Goal: Information Seeking & Learning: Learn about a topic

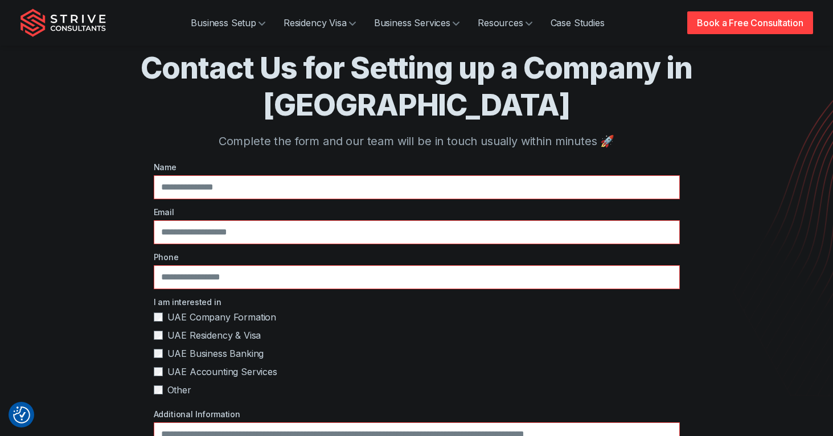
click at [84, 24] on img "Strive Consultants" at bounding box center [62, 23] width 85 height 28
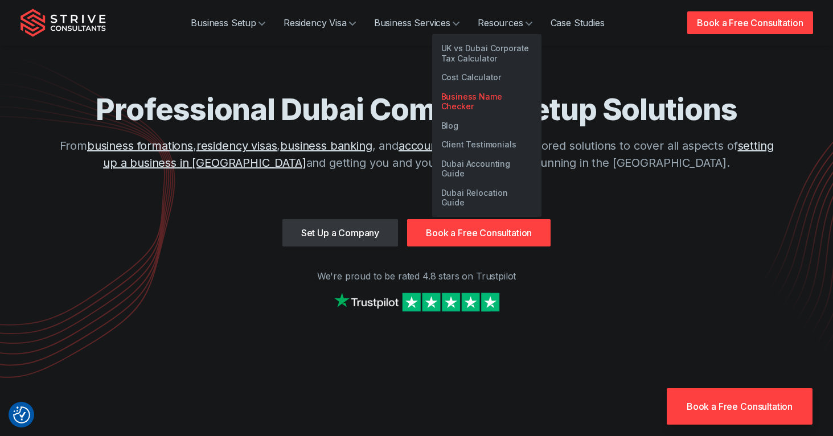
click at [479, 93] on link "Business Name Checker" at bounding box center [486, 101] width 109 height 29
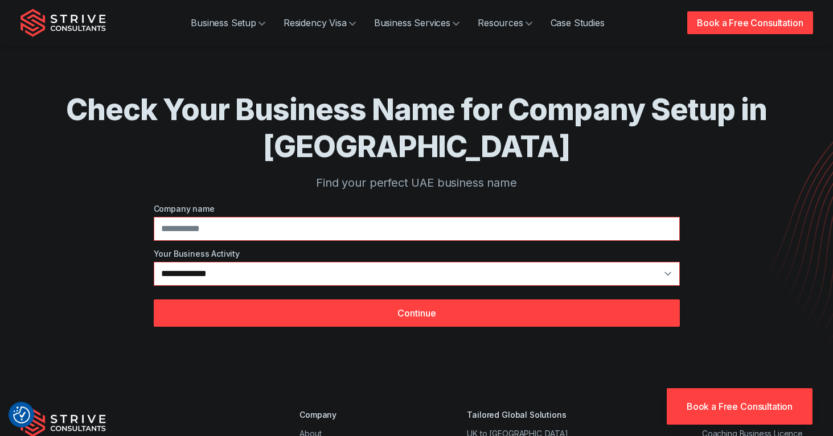
click at [210, 115] on h1 "Check Your Business Name for Company Setup in Dubai" at bounding box center [416, 128] width 701 height 74
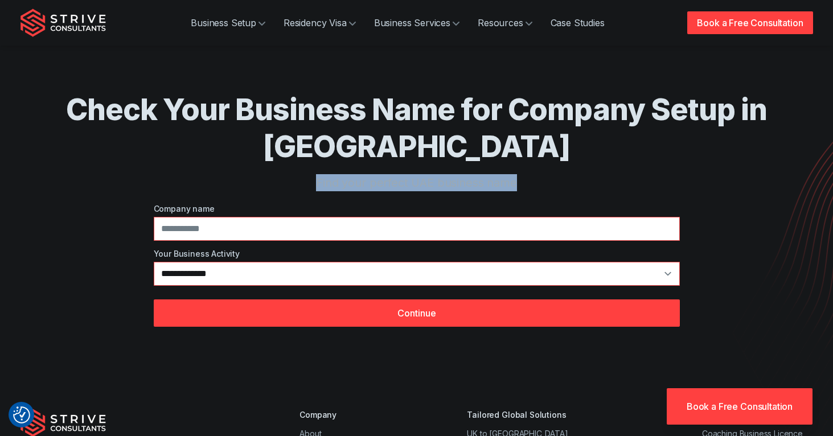
drag, startPoint x: 516, startPoint y: 179, endPoint x: 317, endPoint y: 182, distance: 198.6
click at [317, 182] on p "Find your perfect UAE business name" at bounding box center [416, 182] width 701 height 17
copy p "Find your perfect UAE business name"
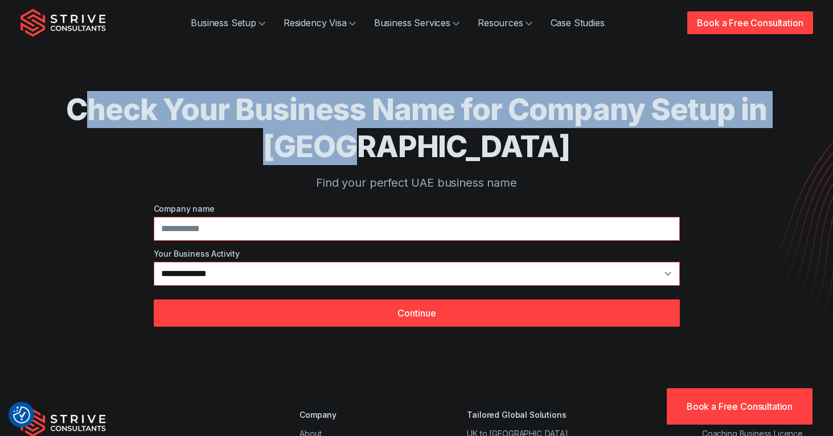
drag, startPoint x: 460, startPoint y: 135, endPoint x: 81, endPoint y: 113, distance: 379.6
click at [81, 113] on h1 "Check Your Business Name for Company Setup in Dubai" at bounding box center [416, 128] width 701 height 74
click at [117, 108] on h1 "Check Your Business Name for Company Setup in Dubai" at bounding box center [416, 128] width 701 height 74
drag, startPoint x: 480, startPoint y: 155, endPoint x: 72, endPoint y: 117, distance: 409.8
click at [72, 117] on h1 "Check Your Business Name for Company Setup in Dubai" at bounding box center [416, 128] width 701 height 74
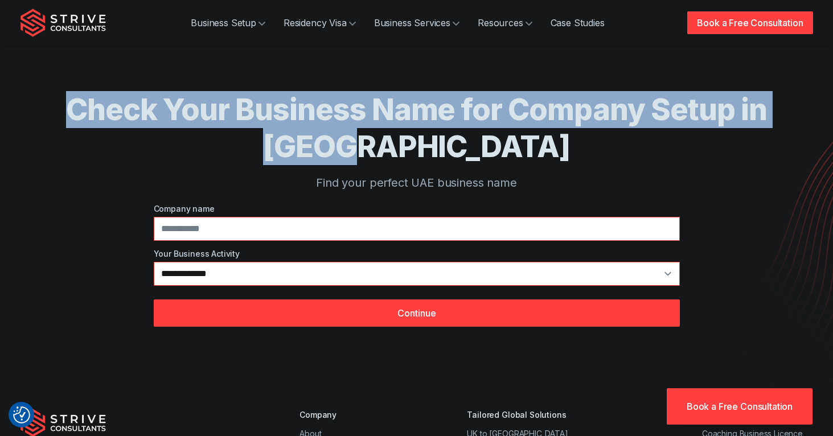
copy h1 "Check Your Business Name for Company Setup in Dubai"
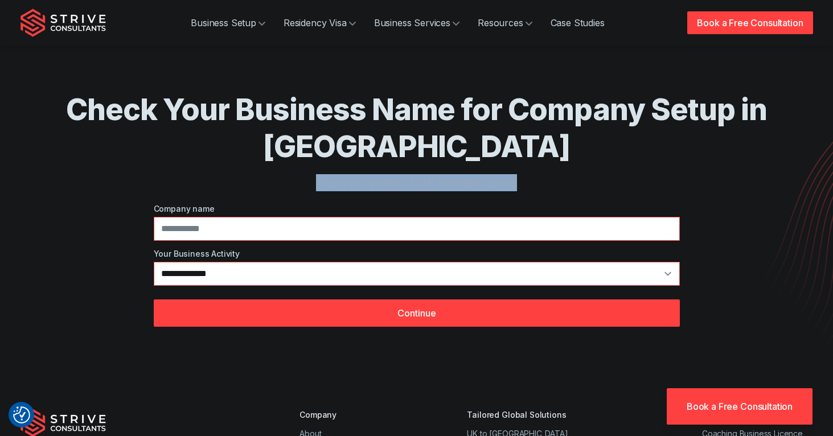
drag, startPoint x: 551, startPoint y: 180, endPoint x: 318, endPoint y: 183, distance: 233.3
click at [318, 183] on p "Find your perfect UAE business name" at bounding box center [416, 182] width 701 height 17
copy p "Find your perfect UAE business name"
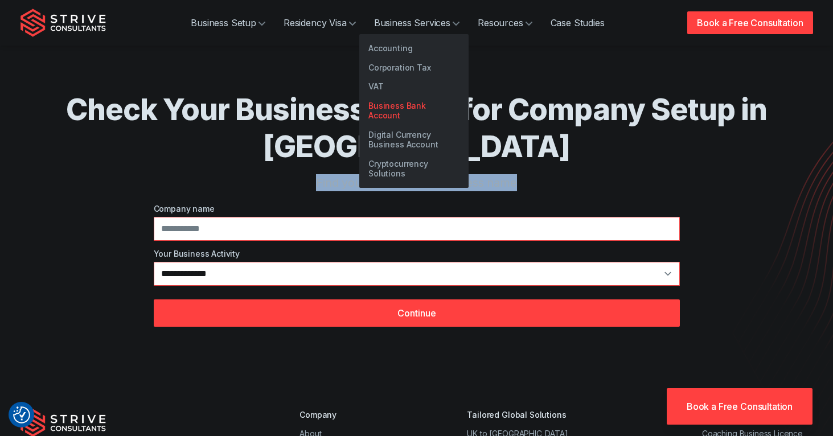
click at [408, 104] on link "Business Bank Account" at bounding box center [413, 110] width 109 height 29
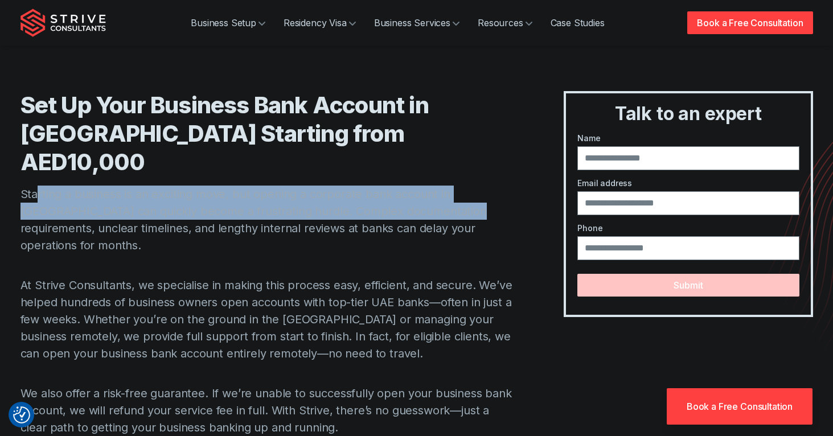
drag, startPoint x: 38, startPoint y: 163, endPoint x: 418, endPoint y: 189, distance: 380.5
click at [418, 189] on p "Starting a business is an exciting move, but opening a corporate bank account i…" at bounding box center [269, 220] width 498 height 68
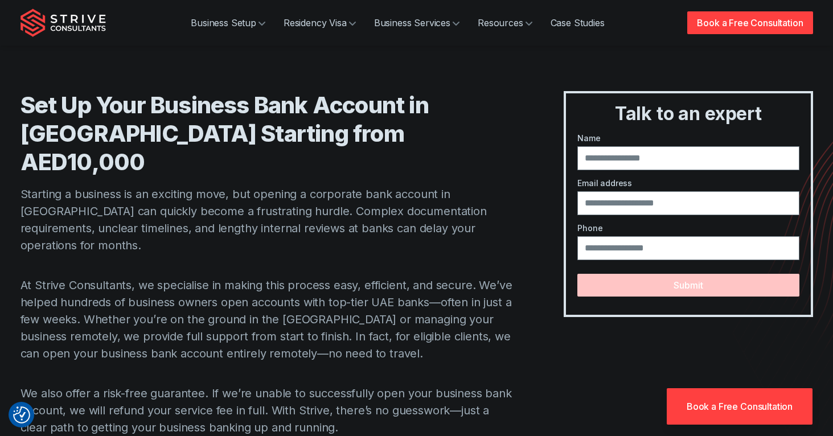
click at [426, 193] on p "Starting a business is an exciting move, but opening a corporate bank account i…" at bounding box center [269, 220] width 498 height 68
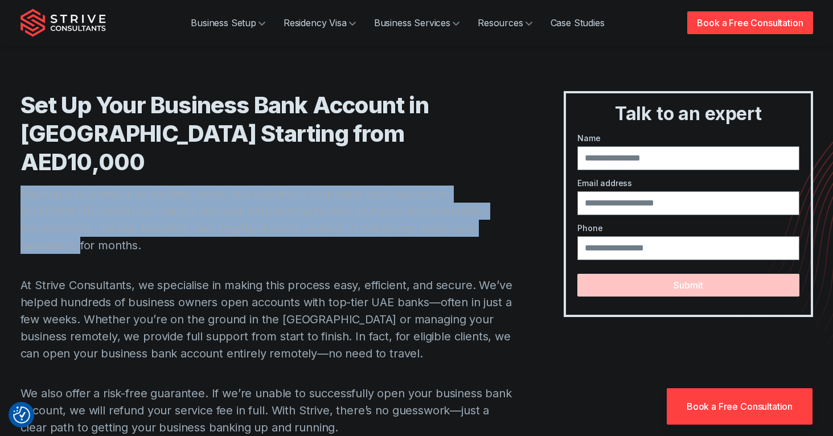
drag, startPoint x: 428, startPoint y: 203, endPoint x: 21, endPoint y: 168, distance: 408.4
click at [21, 186] on p "Starting a business is an exciting move, but opening a corporate bank account i…" at bounding box center [269, 220] width 498 height 68
copy p "Starting a business is an exciting move, but opening a corporate bank account i…"
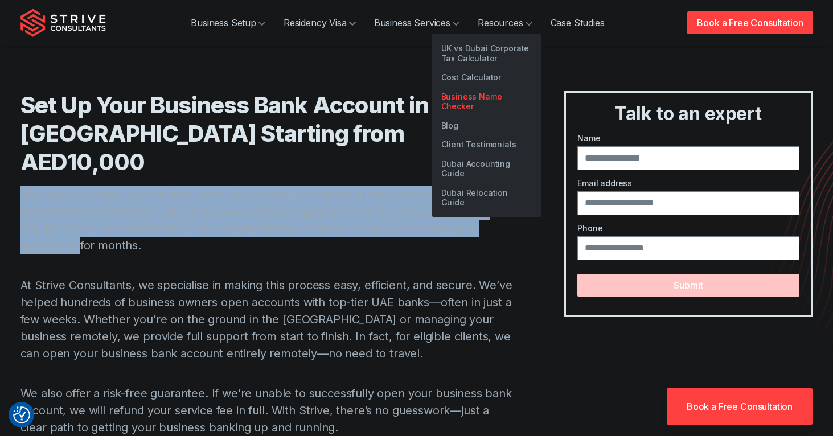
click at [489, 89] on link "Business Name Checker" at bounding box center [486, 101] width 109 height 29
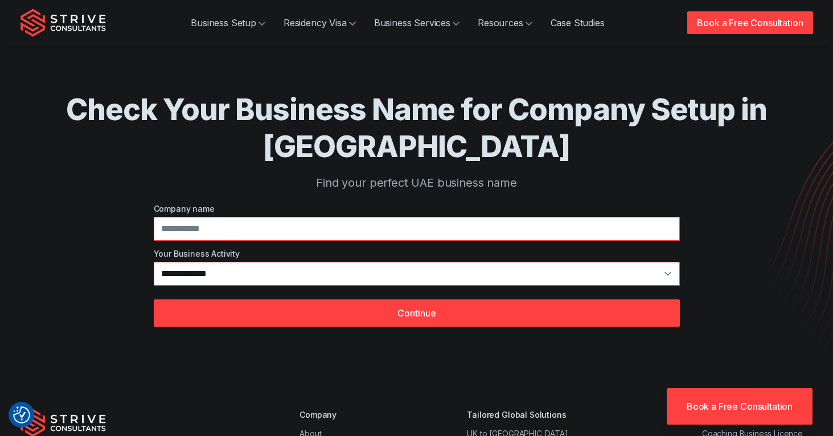
scroll to position [157, 0]
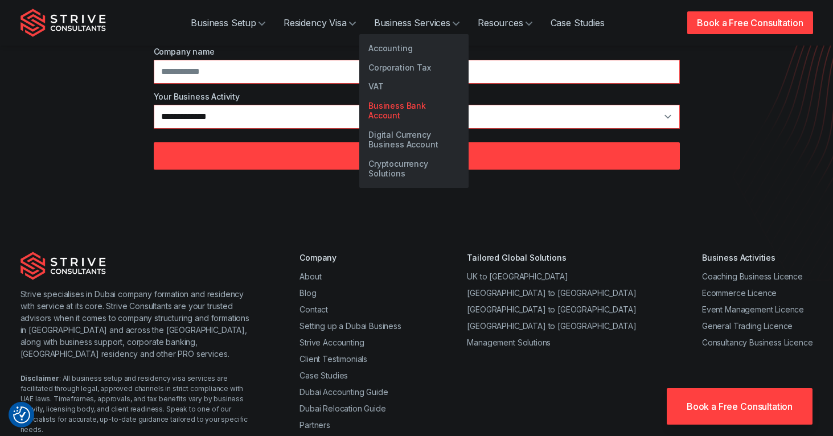
click at [385, 104] on link "Business Bank Account" at bounding box center [413, 110] width 109 height 29
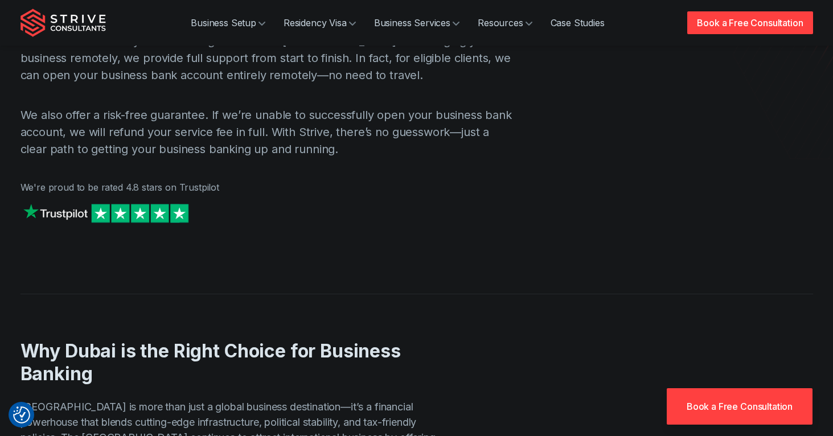
scroll to position [465, 0]
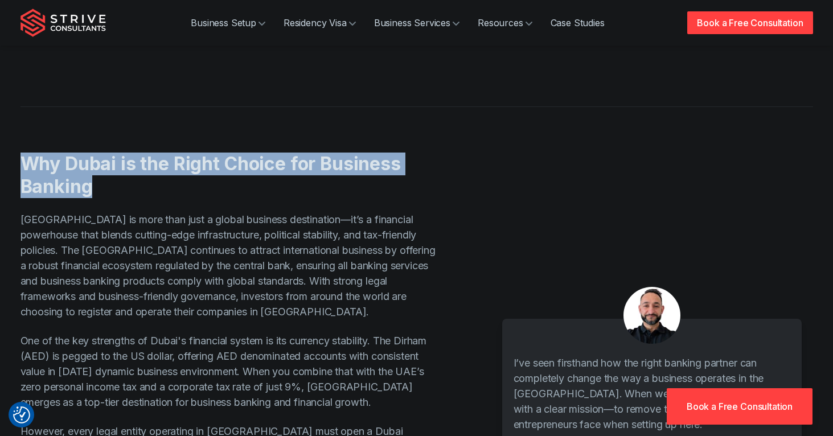
drag, startPoint x: 88, startPoint y: 138, endPoint x: 23, endPoint y: 118, distance: 67.3
click at [23, 153] on h2 "Why Dubai is the Right Choice for Business Banking" at bounding box center [230, 176] width 420 height 46
copy h2 "Why Dubai is the Right Choice for Business Banking"
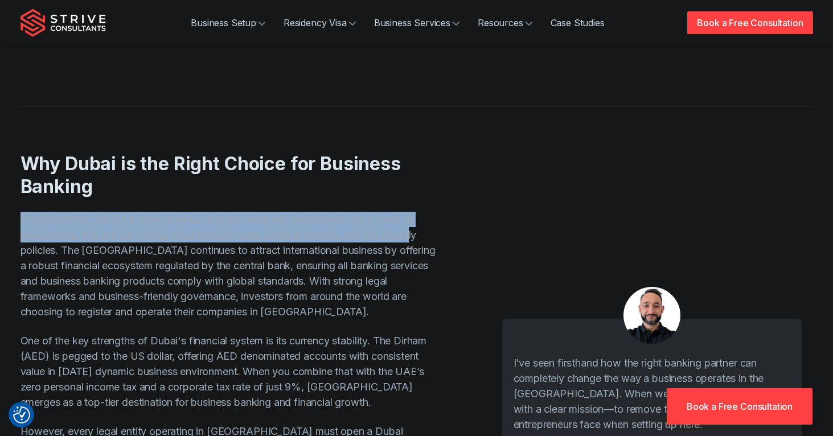
drag, startPoint x: 22, startPoint y: 174, endPoint x: 388, endPoint y: 186, distance: 366.1
click at [388, 186] on div "Why Dubai is the Right Choice for Business Banking Dubai is more than just a gl…" at bounding box center [416, 428] width 819 height 645
copy p "[GEOGRAPHIC_DATA] is more than just a global business destination—it’s a financ…"
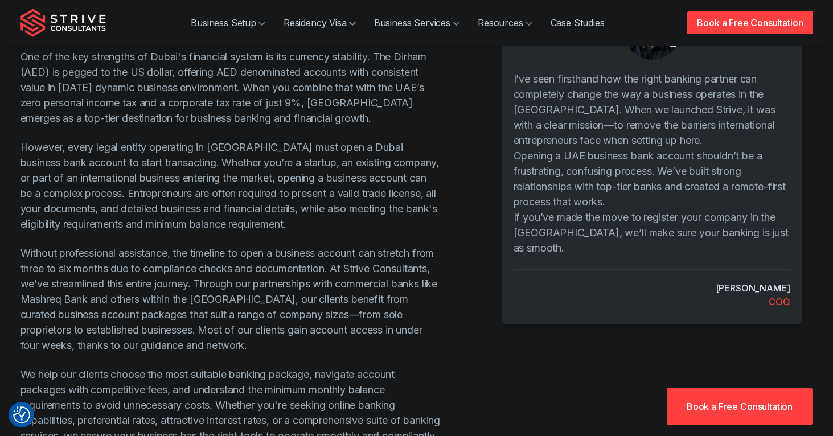
scroll to position [585, 0]
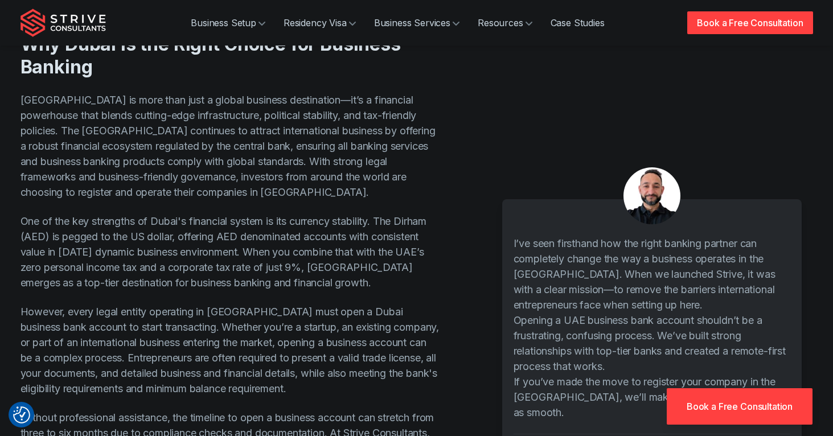
click at [307, 239] on p "One of the key strengths of Dubai's financial system is its currency stability.…" at bounding box center [230, 251] width 420 height 77
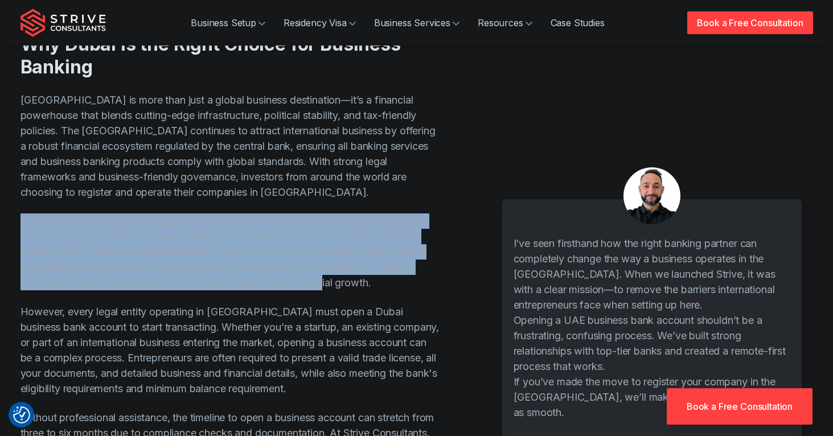
drag, startPoint x: 307, startPoint y: 239, endPoint x: 23, endPoint y: 175, distance: 291.6
click at [23, 213] on p "One of the key strengths of Dubai's financial system is its currency stability.…" at bounding box center [230, 251] width 420 height 77
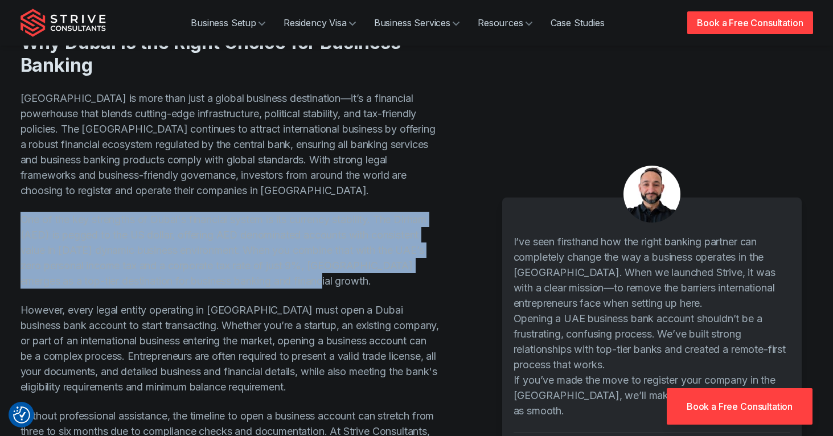
scroll to position [587, 0]
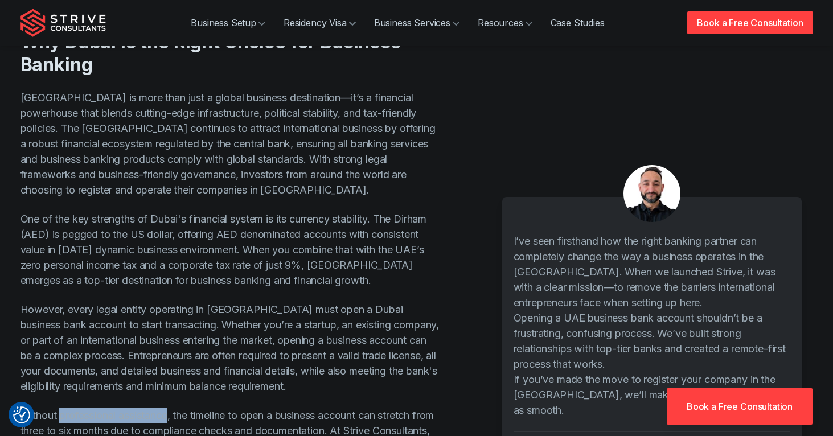
drag, startPoint x: 171, startPoint y: 366, endPoint x: 61, endPoint y: 365, distance: 109.8
copy p "professional assistance"
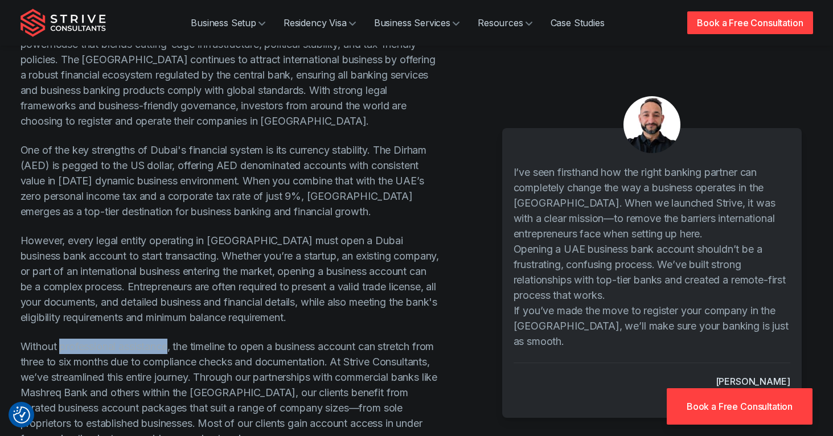
scroll to position [660, 0]
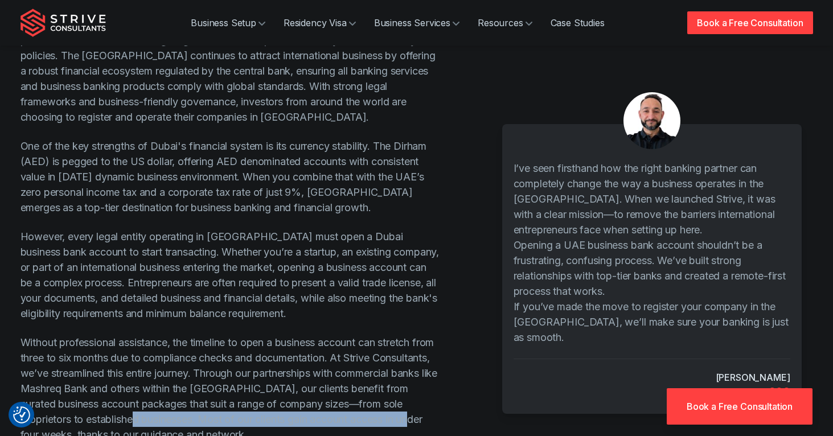
drag, startPoint x: 205, startPoint y: 372, endPoint x: 72, endPoint y: 389, distance: 133.7
click at [72, 389] on p "Without professional assistance, the timeline to open a business account can st…" at bounding box center [230, 389] width 420 height 108
copy p "Most of our clients gain account access in under four weeks"
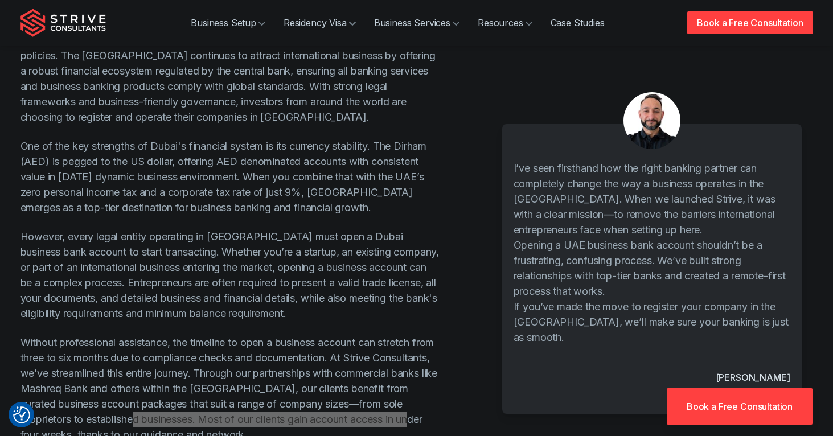
scroll to position [656, 0]
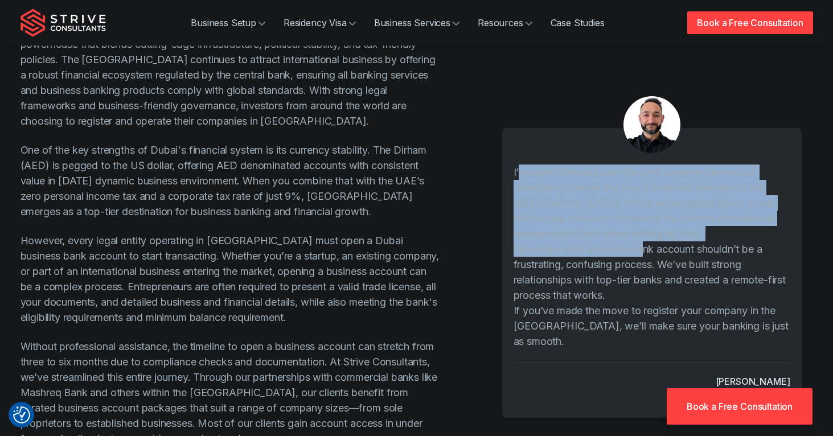
drag, startPoint x: 518, startPoint y: 135, endPoint x: 644, endPoint y: 218, distance: 150.4
click at [644, 218] on p "I’ve seen firsthand how the right banking partner can completely change the way…" at bounding box center [651, 233] width 277 height 138
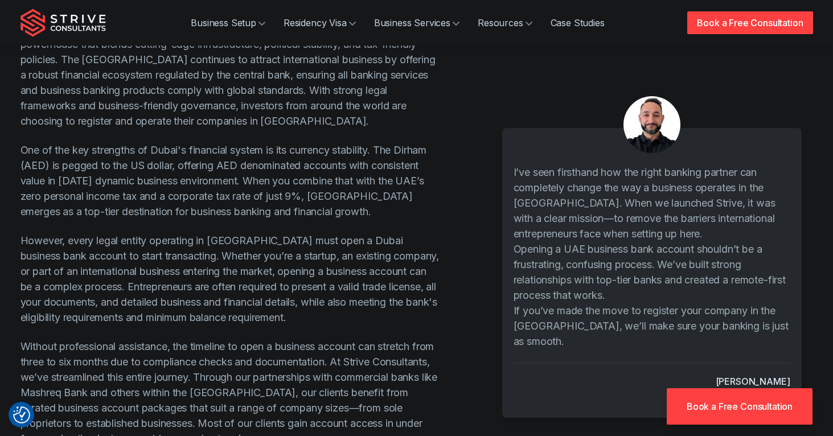
click at [645, 227] on p "I’ve seen firsthand how the right banking partner can completely change the way…" at bounding box center [651, 233] width 277 height 138
drag, startPoint x: 545, startPoint y: 245, endPoint x: 722, endPoint y: 256, distance: 177.3
click at [722, 256] on p "I’ve seen firsthand how the right banking partner can completely change the way…" at bounding box center [651, 233] width 277 height 138
click at [721, 256] on p "I’ve seen firsthand how the right banking partner can completely change the way…" at bounding box center [651, 233] width 277 height 138
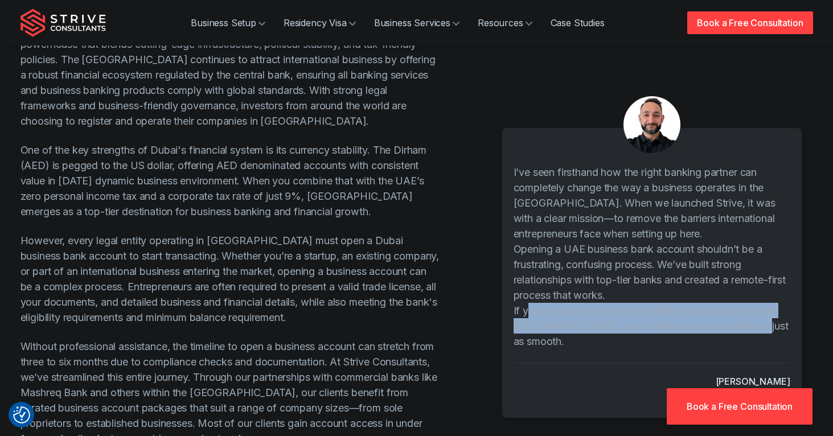
drag, startPoint x: 526, startPoint y: 273, endPoint x: 761, endPoint y: 285, distance: 235.3
click at [760, 303] on p "If you’ve made the move to register your company in the [GEOGRAPHIC_DATA], we’l…" at bounding box center [651, 326] width 277 height 46
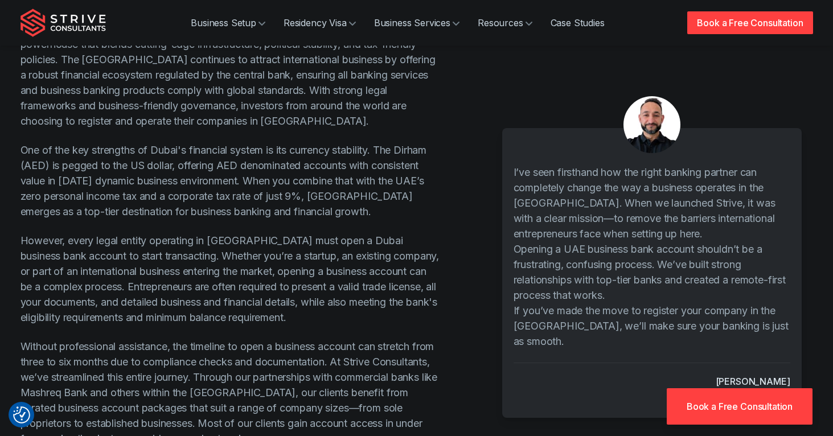
click at [761, 303] on p "If you’ve made the move to register your company in the [GEOGRAPHIC_DATA], we’l…" at bounding box center [651, 326] width 277 height 46
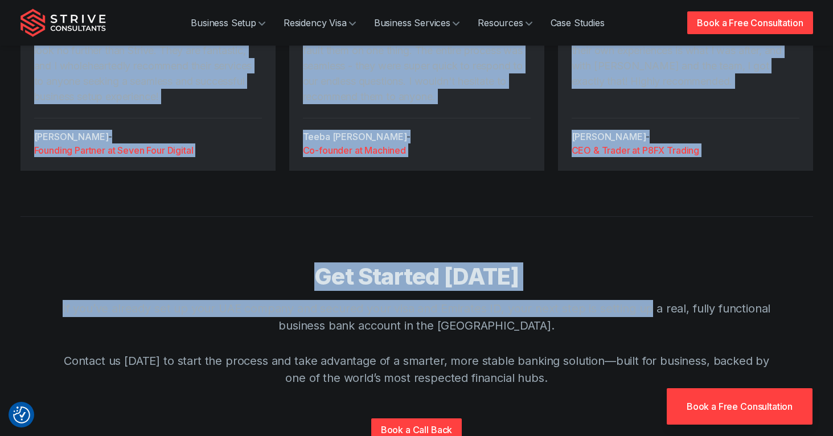
scroll to position [3754, 0]
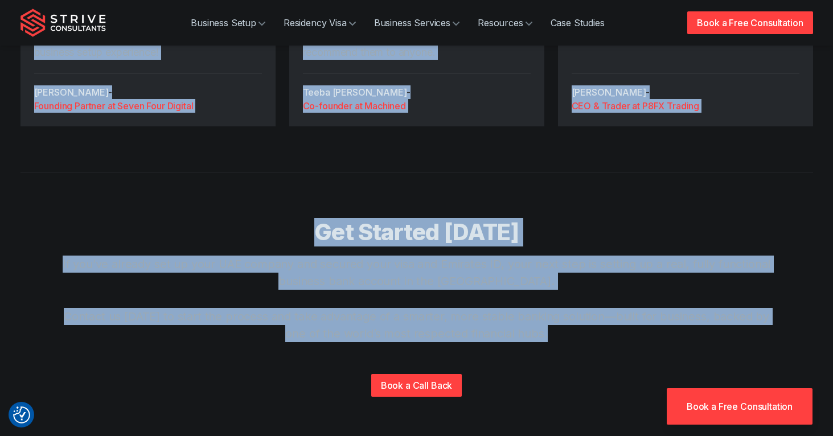
drag, startPoint x: 22, startPoint y: 80, endPoint x: 667, endPoint y: 255, distance: 668.0
copy main "Set Up Your Business Bank Account in Dubai Starting from AED10,000 Starting a b…"
